Goal: Find contact information: Find contact information

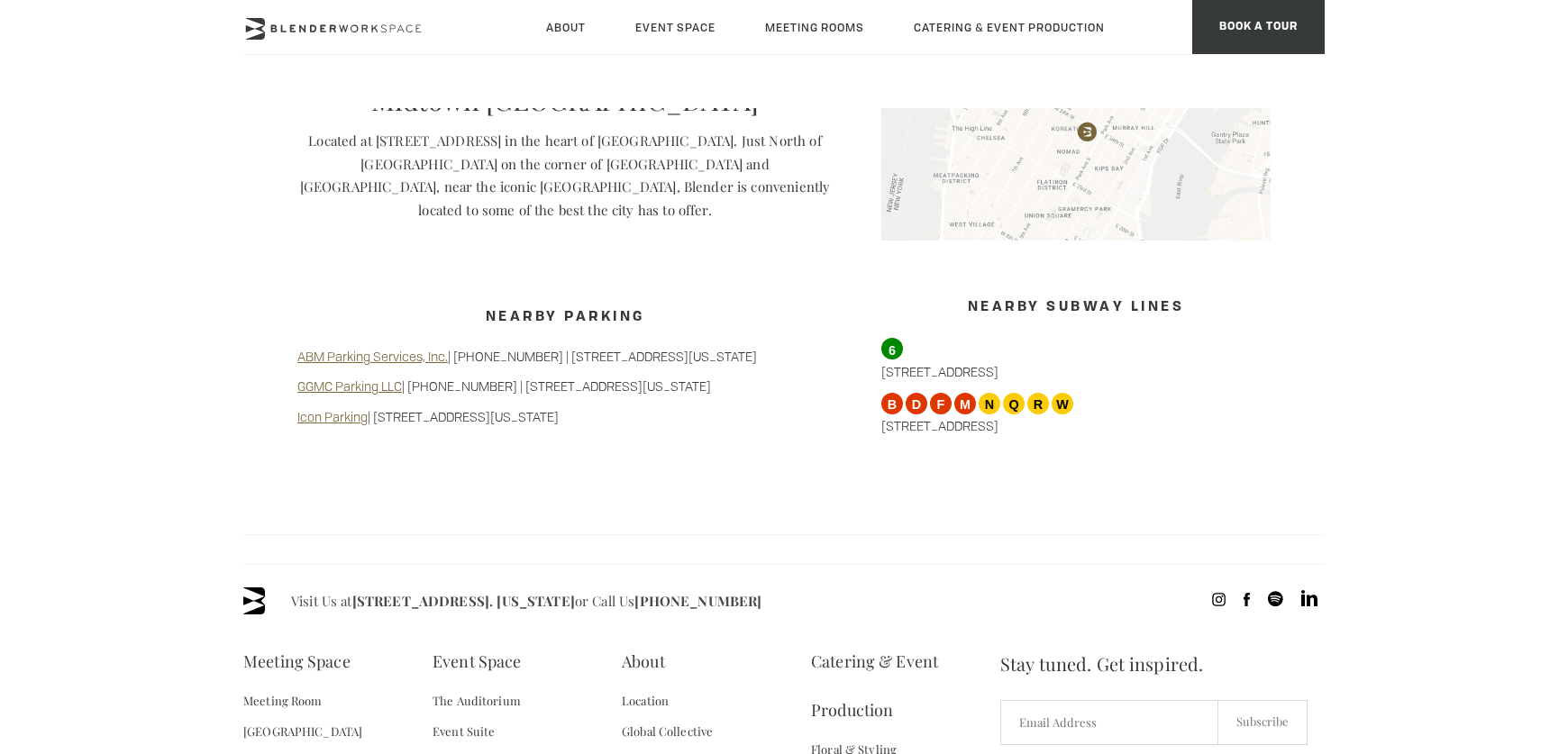
scroll to position [1786, 0]
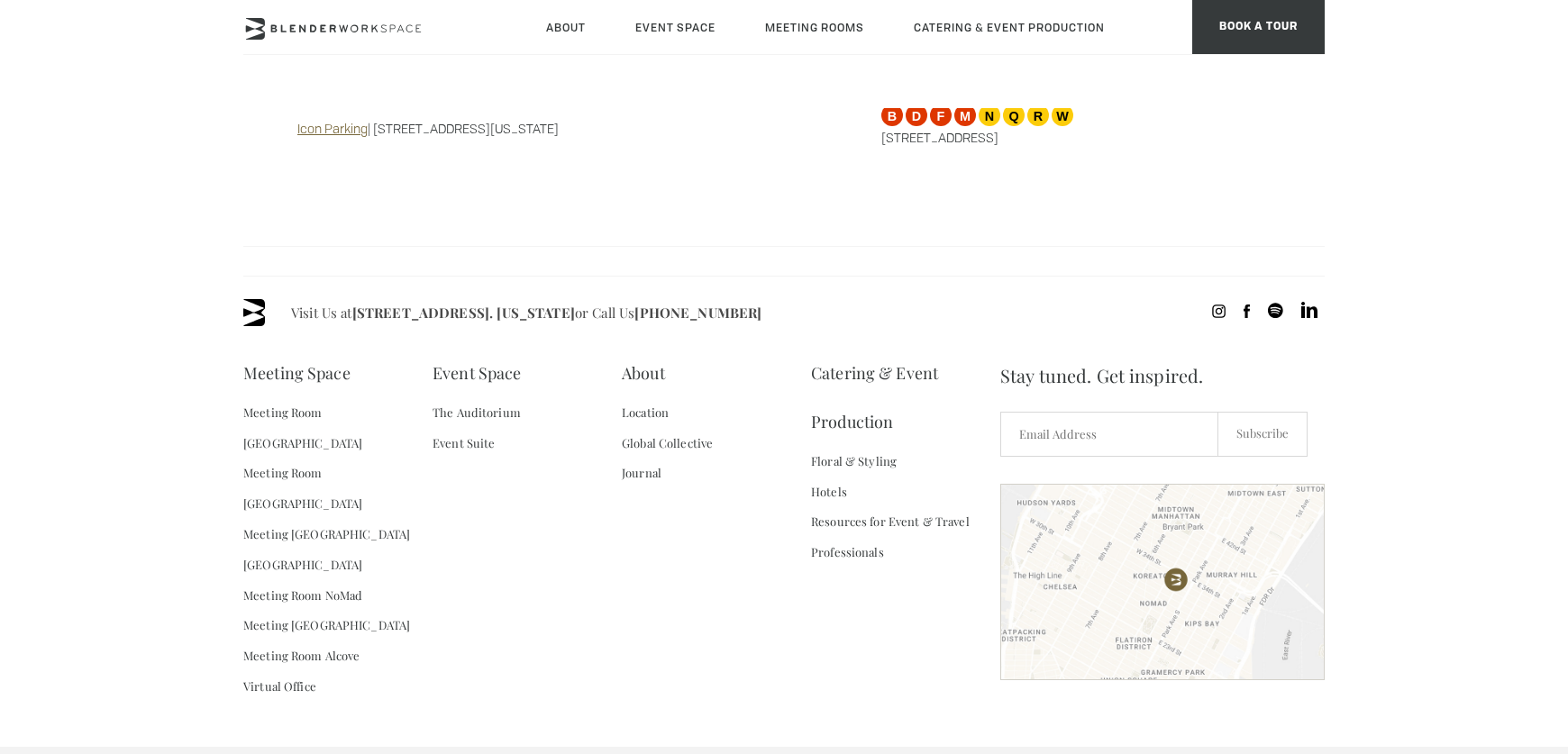
drag, startPoint x: 352, startPoint y: 293, endPoint x: 627, endPoint y: 300, distance: 275.1
click at [627, 300] on span "Visit Us at [STREET_ADDRESS]. [US_STATE] or Call Us [PHONE_NUMBER]" at bounding box center [526, 313] width 471 height 27
copy span "[STREET_ADDRESS]. [US_STATE]"
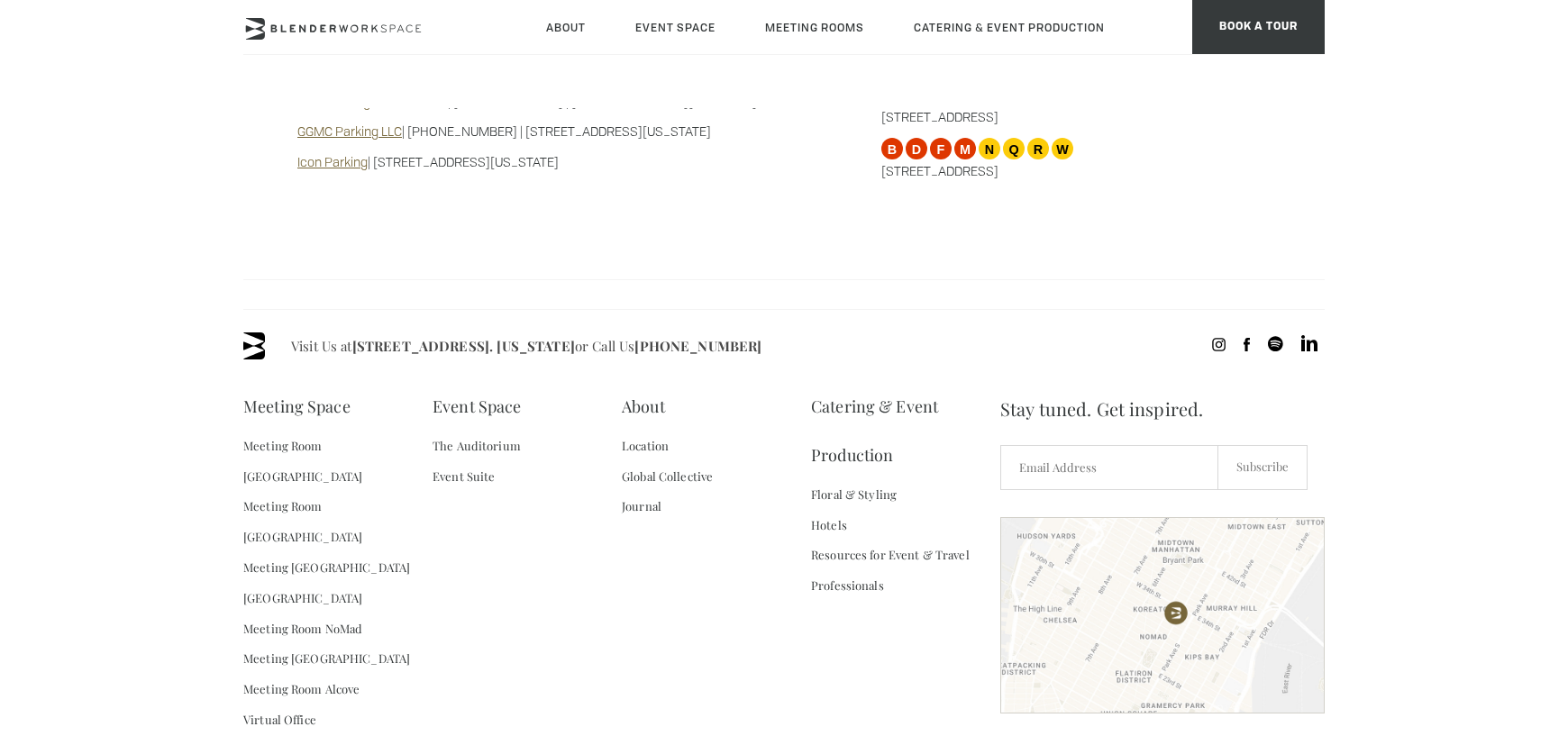
scroll to position [1718, 0]
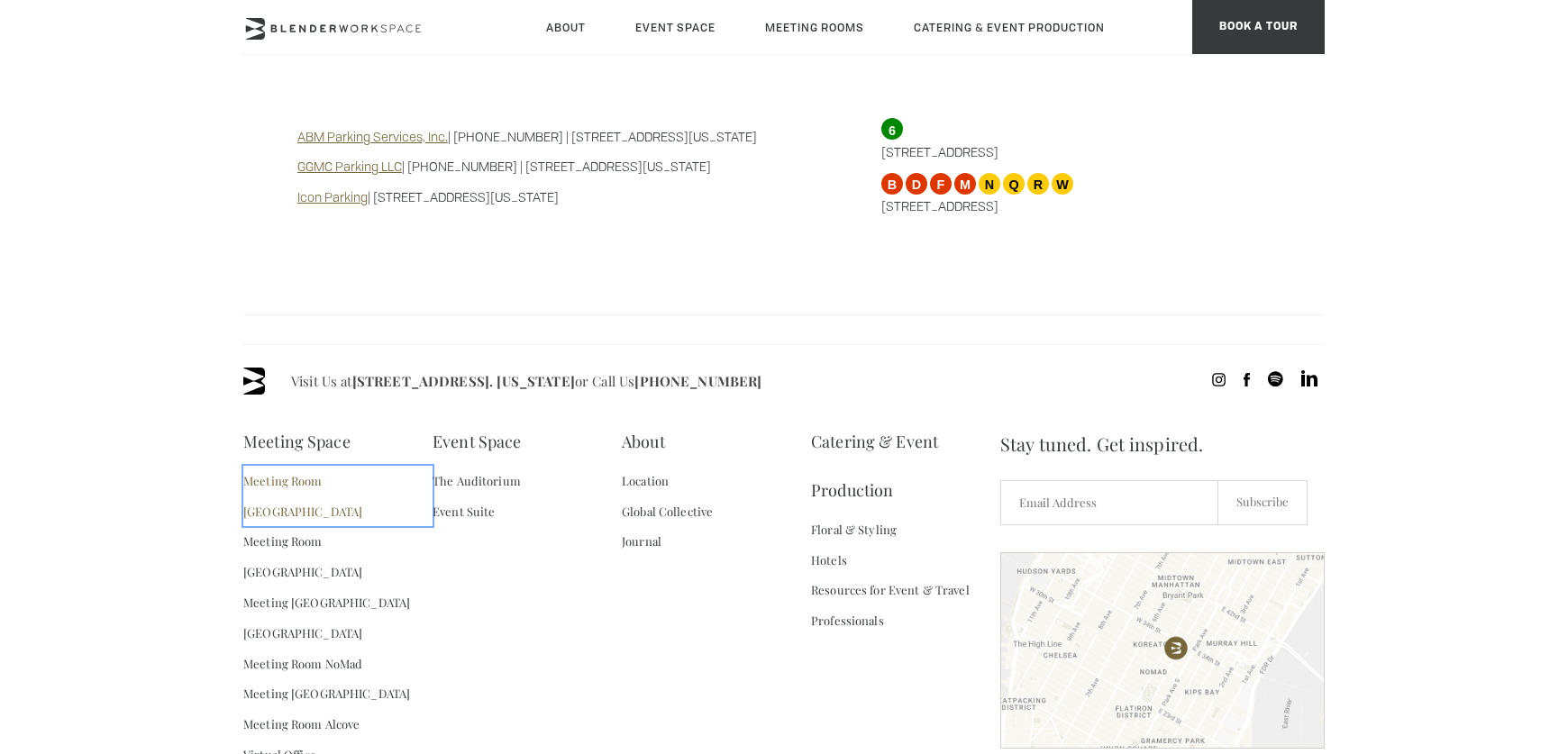
click at [280, 466] on link "Meeting Room [GEOGRAPHIC_DATA]" at bounding box center [338, 497] width 190 height 62
